Goal: Transaction & Acquisition: Purchase product/service

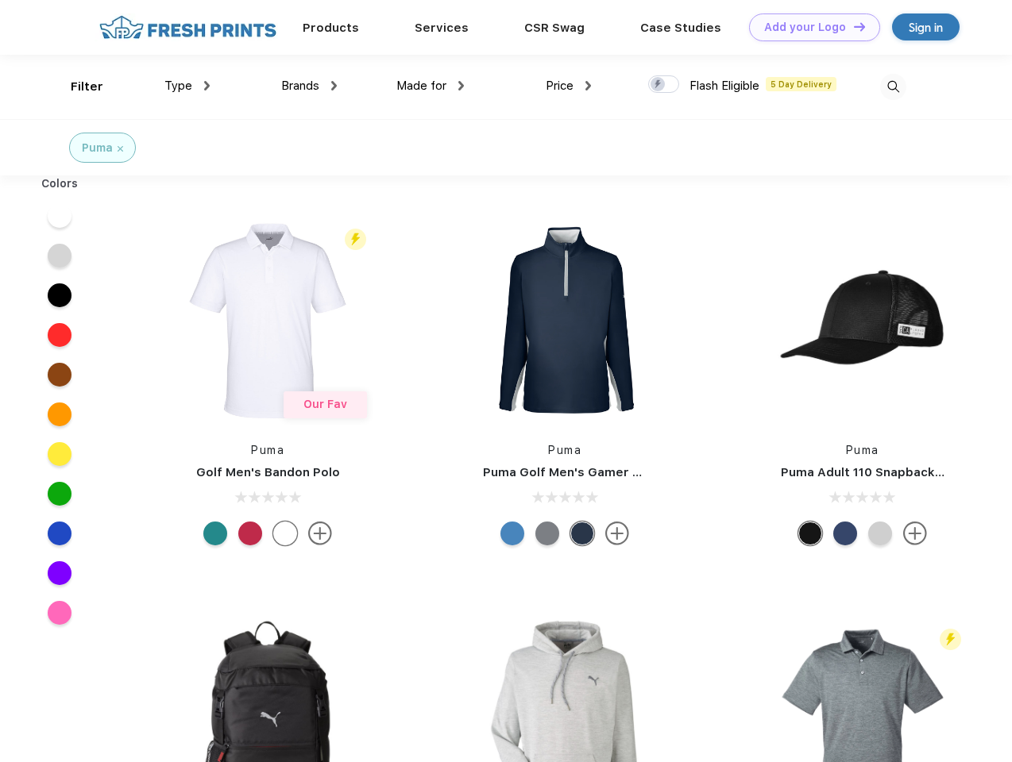
click at [808, 27] on link "Add your Logo Design Tool" at bounding box center [814, 27] width 131 height 28
click at [0, 0] on div "Design Tool" at bounding box center [0, 0] width 0 height 0
click at [852, 26] on link "Add your Logo Design Tool" at bounding box center [814, 27] width 131 height 28
click at [76, 87] on div "Filter" at bounding box center [87, 87] width 33 height 18
click at [187, 86] on span "Type" at bounding box center [178, 86] width 28 height 14
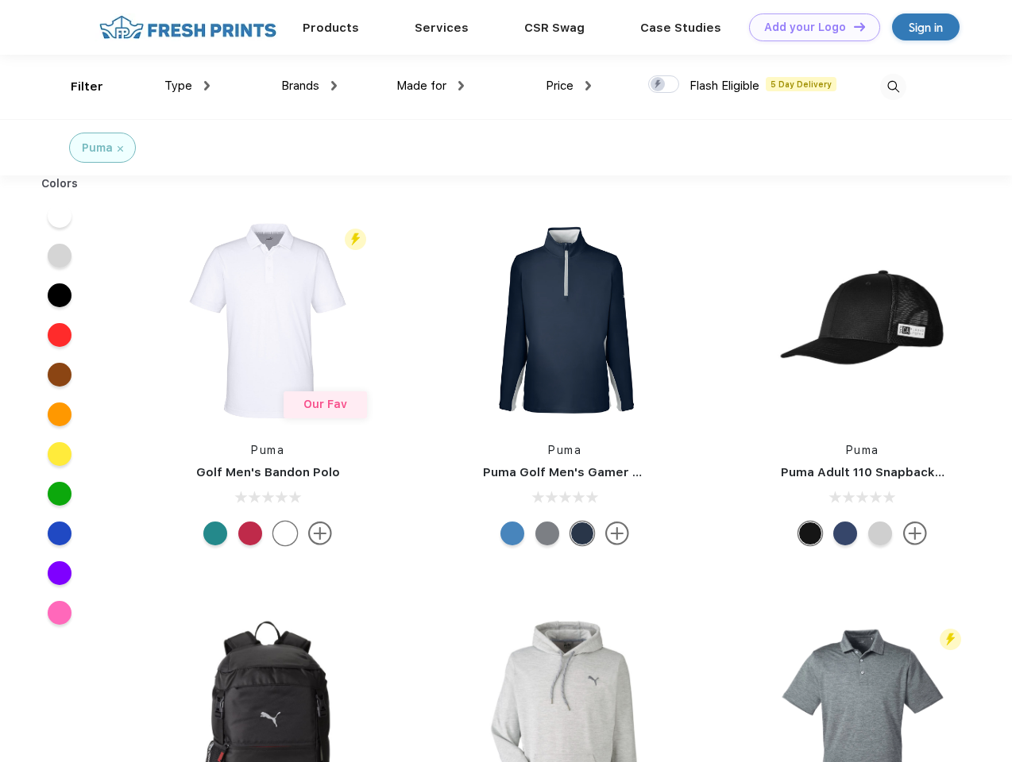
click at [309, 86] on span "Brands" at bounding box center [300, 86] width 38 height 14
click at [430, 86] on span "Made for" at bounding box center [421, 86] width 50 height 14
click at [569, 86] on span "Price" at bounding box center [560, 86] width 28 height 14
click at [664, 85] on div at bounding box center [663, 83] width 31 height 17
click at [658, 85] on input "checkbox" at bounding box center [653, 80] width 10 height 10
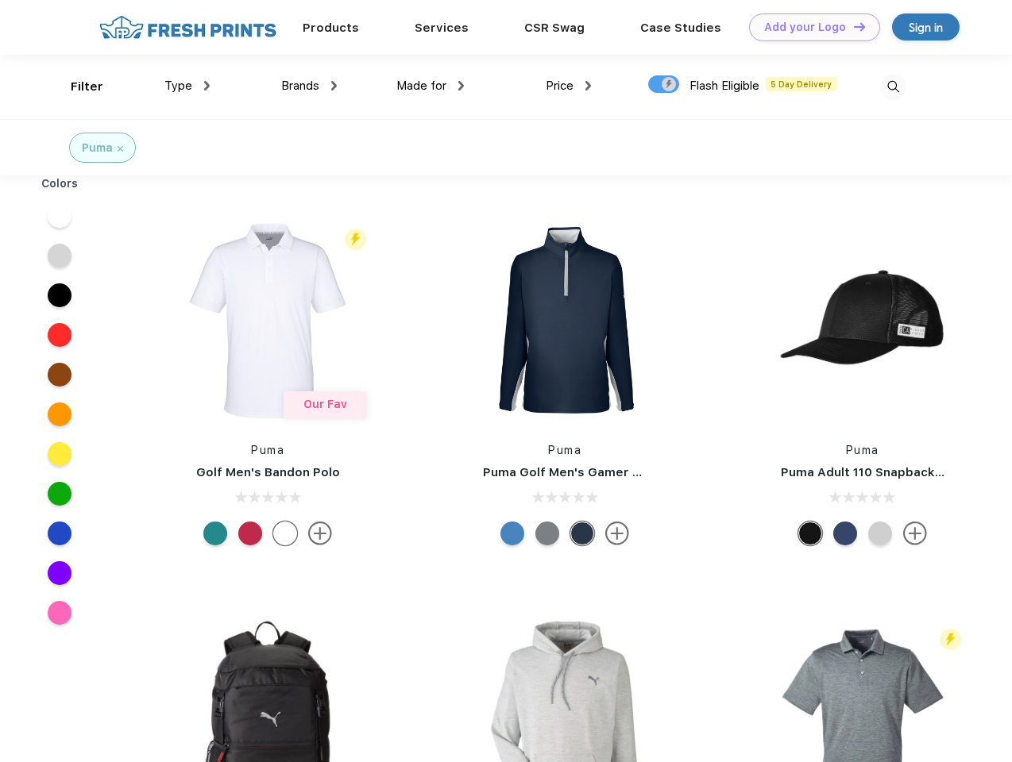
click at [892, 87] on img at bounding box center [893, 87] width 26 height 26
